Goal: Answer question/provide support: Answer question/provide support

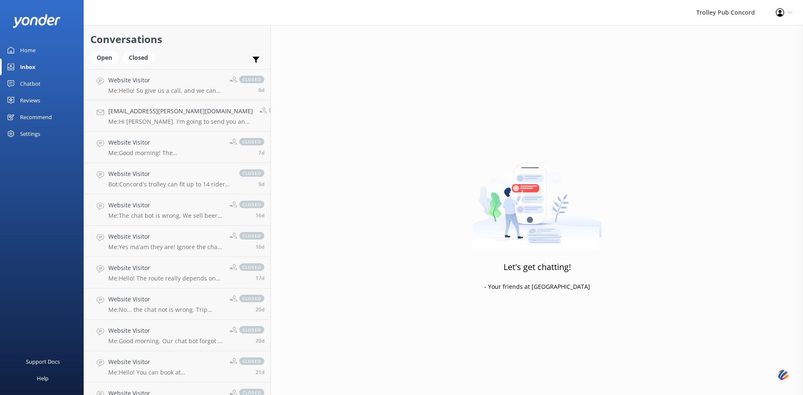
click at [325, 149] on div "Let's get chatting! - Your friends at [GEOGRAPHIC_DATA]" at bounding box center [537, 222] width 532 height 395
click at [103, 58] on div "Open" at bounding box center [104, 57] width 28 height 13
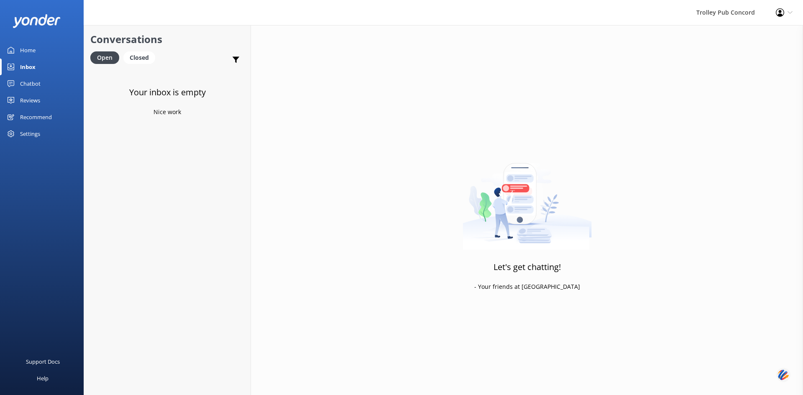
click at [31, 50] on div "Home" at bounding box center [27, 50] width 15 height 17
